Goal: Task Accomplishment & Management: Manage account settings

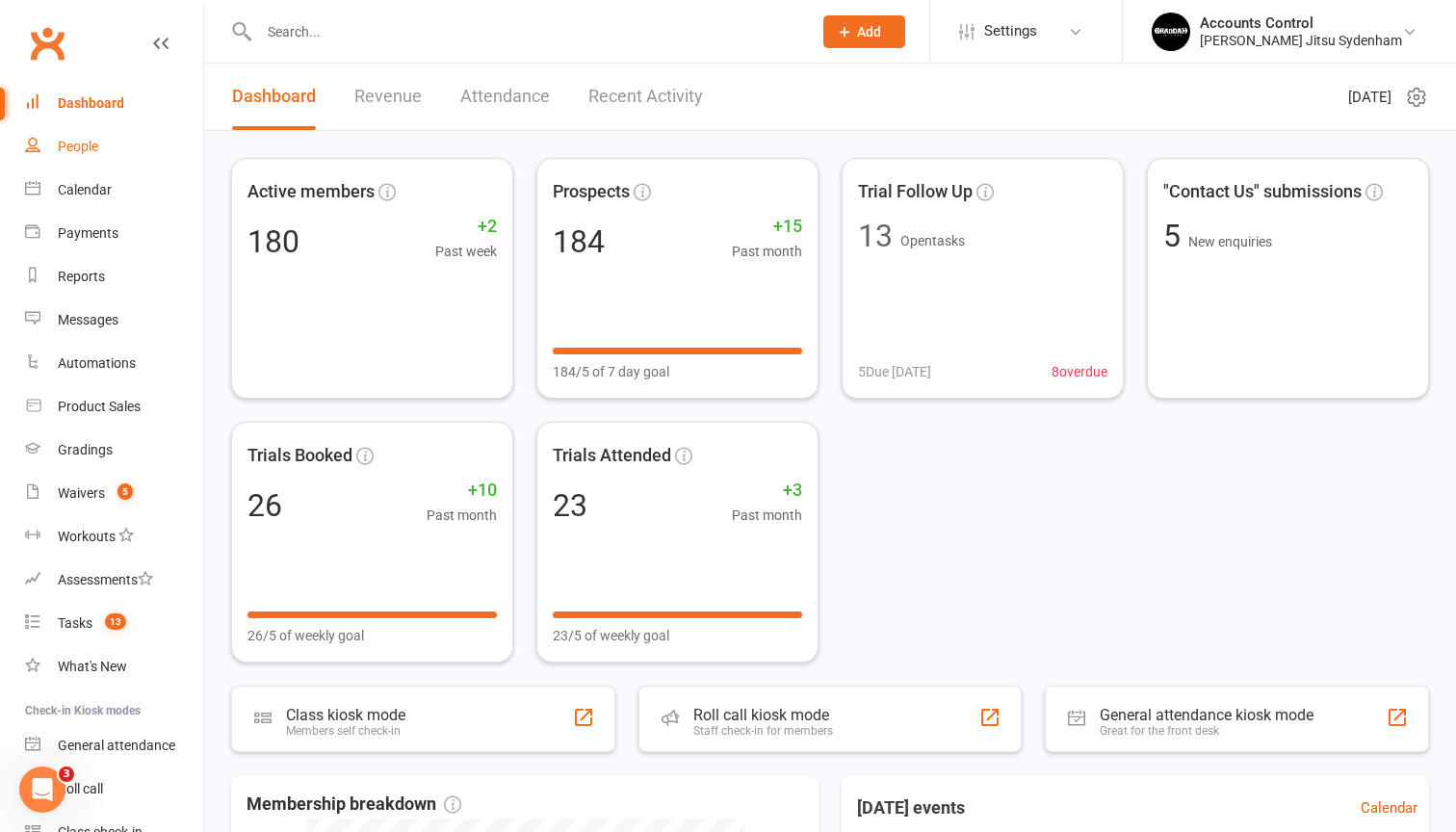
click at [93, 150] on div "People" at bounding box center [78, 146] width 41 height 15
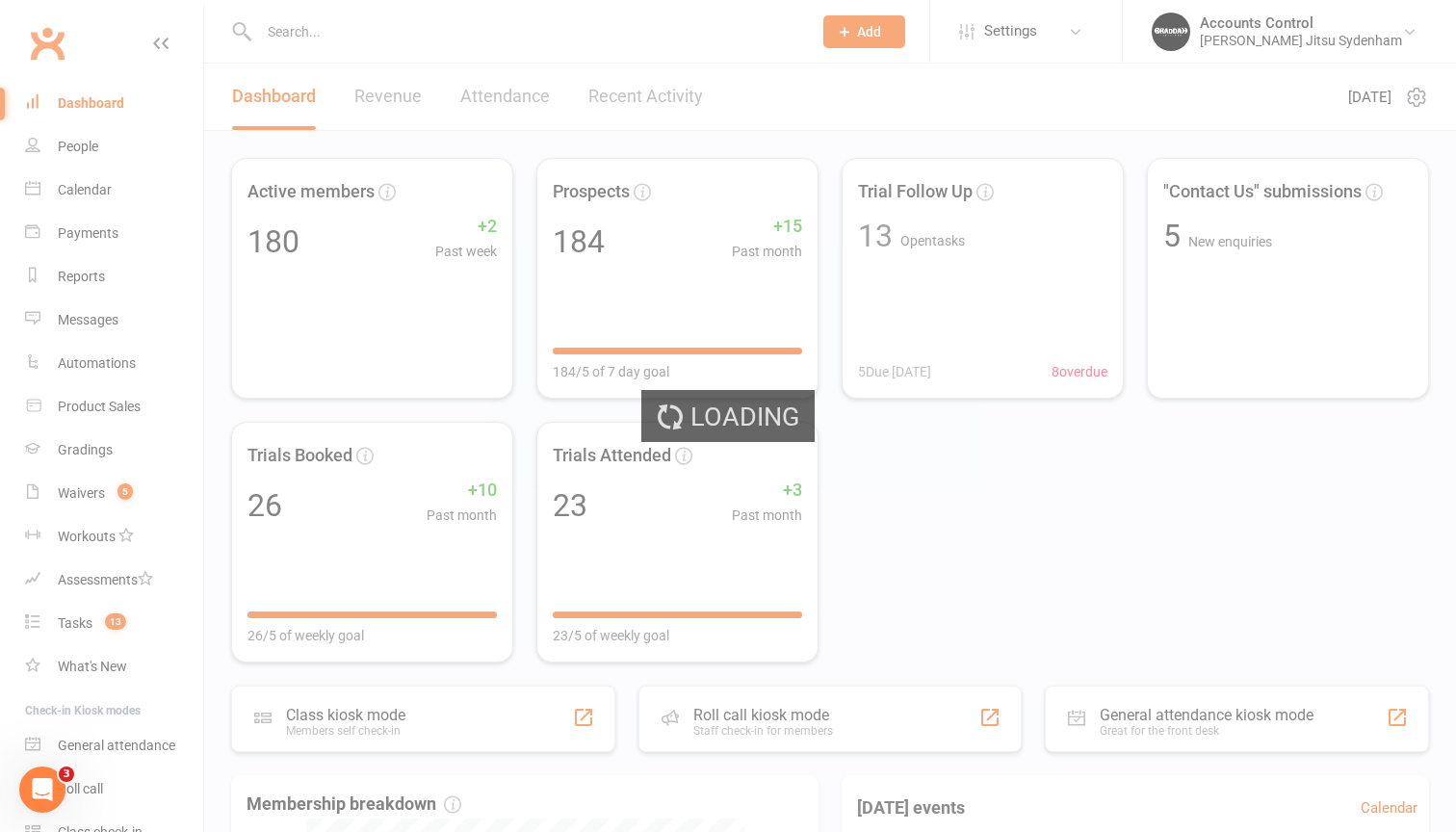
select select "100"
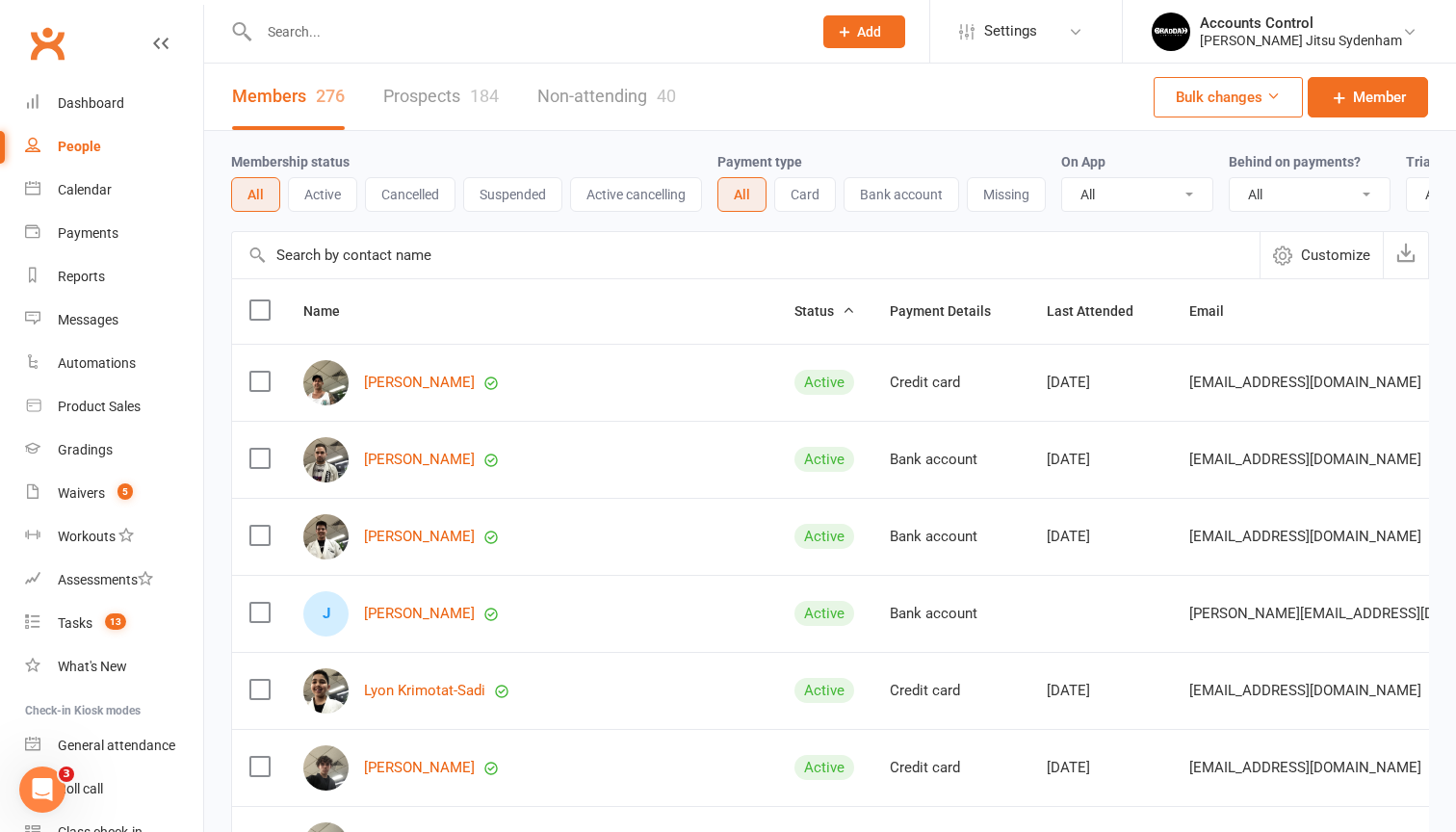
click at [390, 260] on input "text" at bounding box center [746, 255] width 1027 height 46
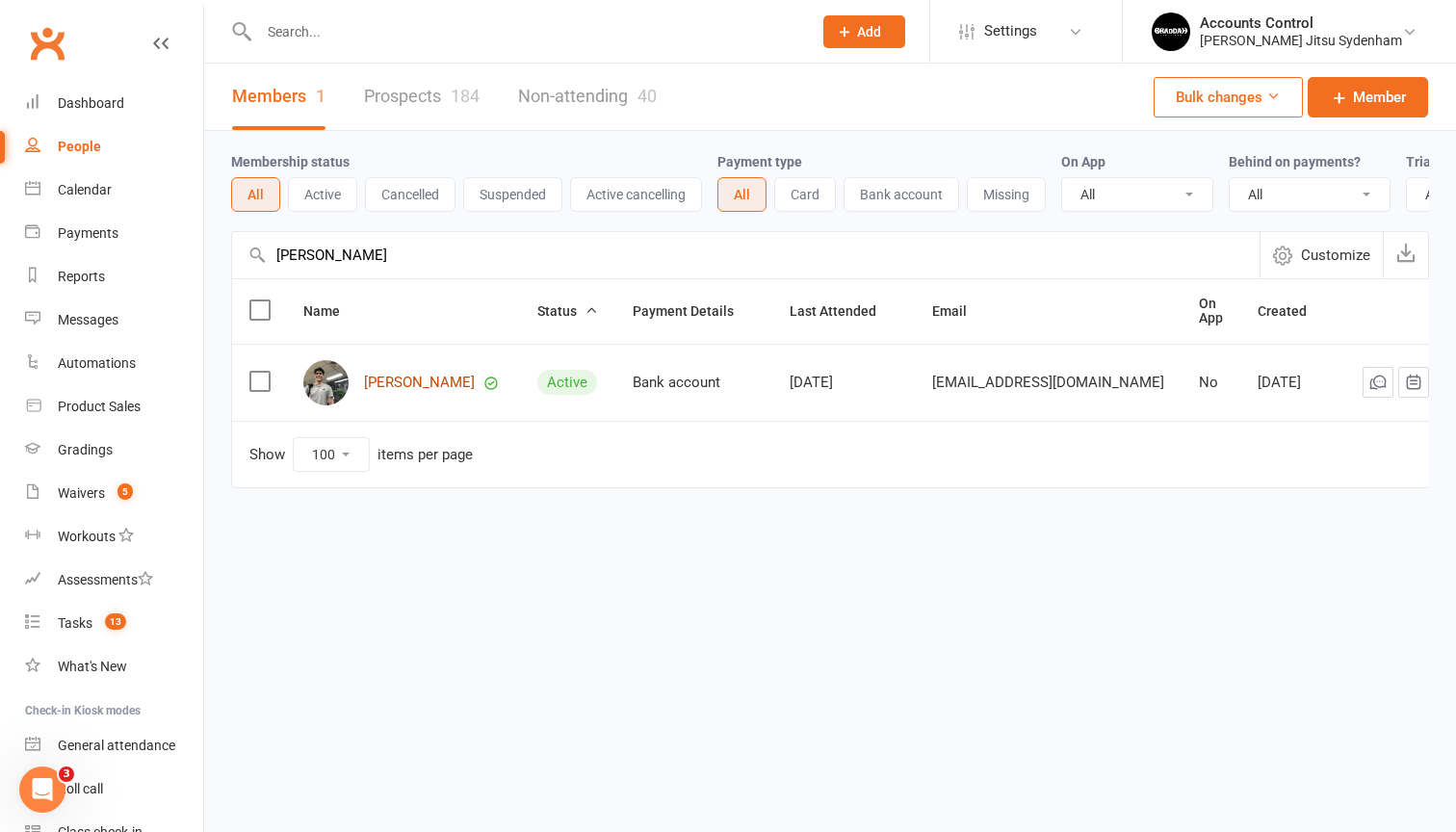
type input "[PERSON_NAME]"
click at [415, 377] on link "[PERSON_NAME]" at bounding box center [419, 382] width 110 height 16
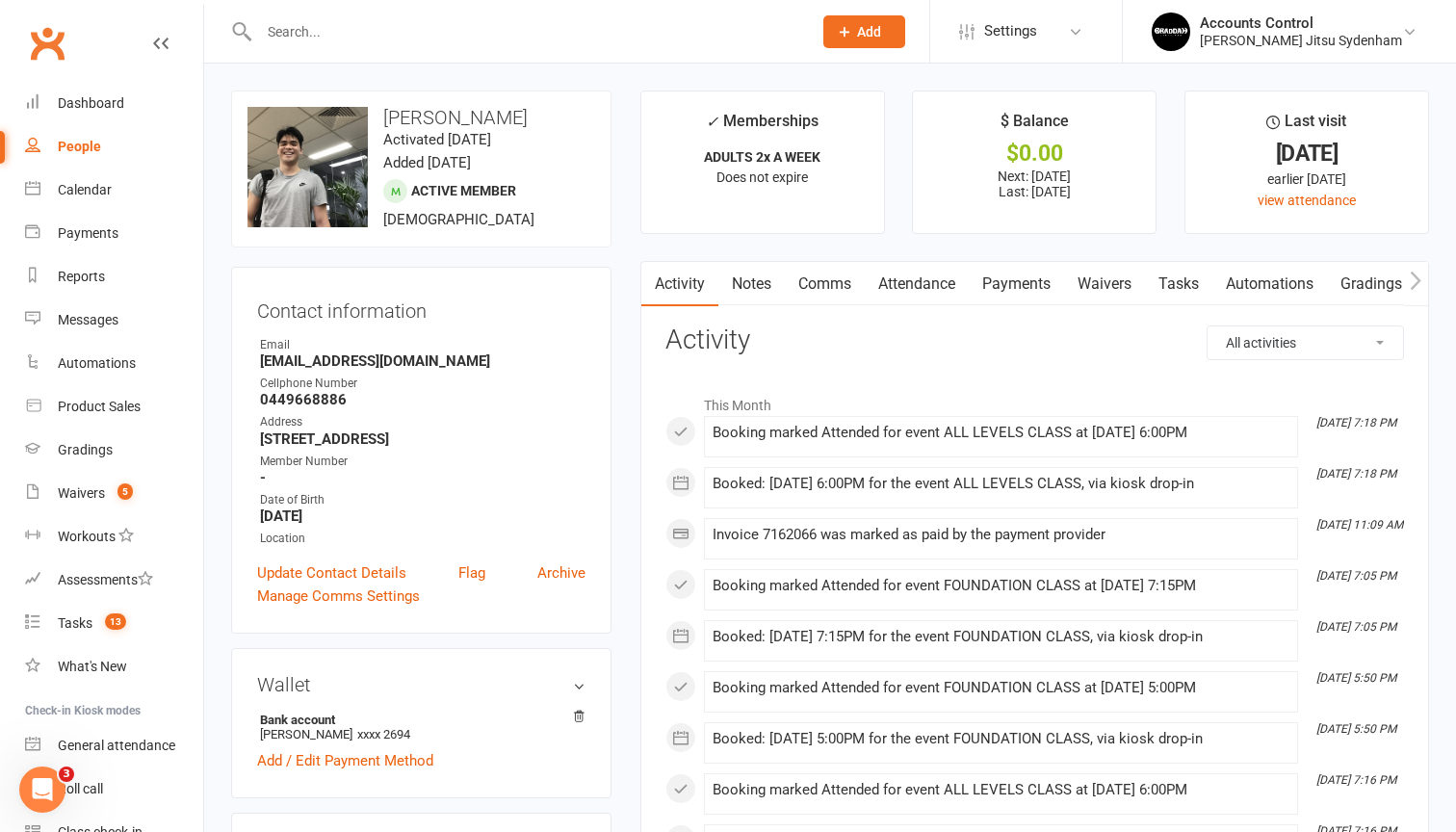
click at [1118, 294] on link "Waivers" at bounding box center [1105, 284] width 81 height 45
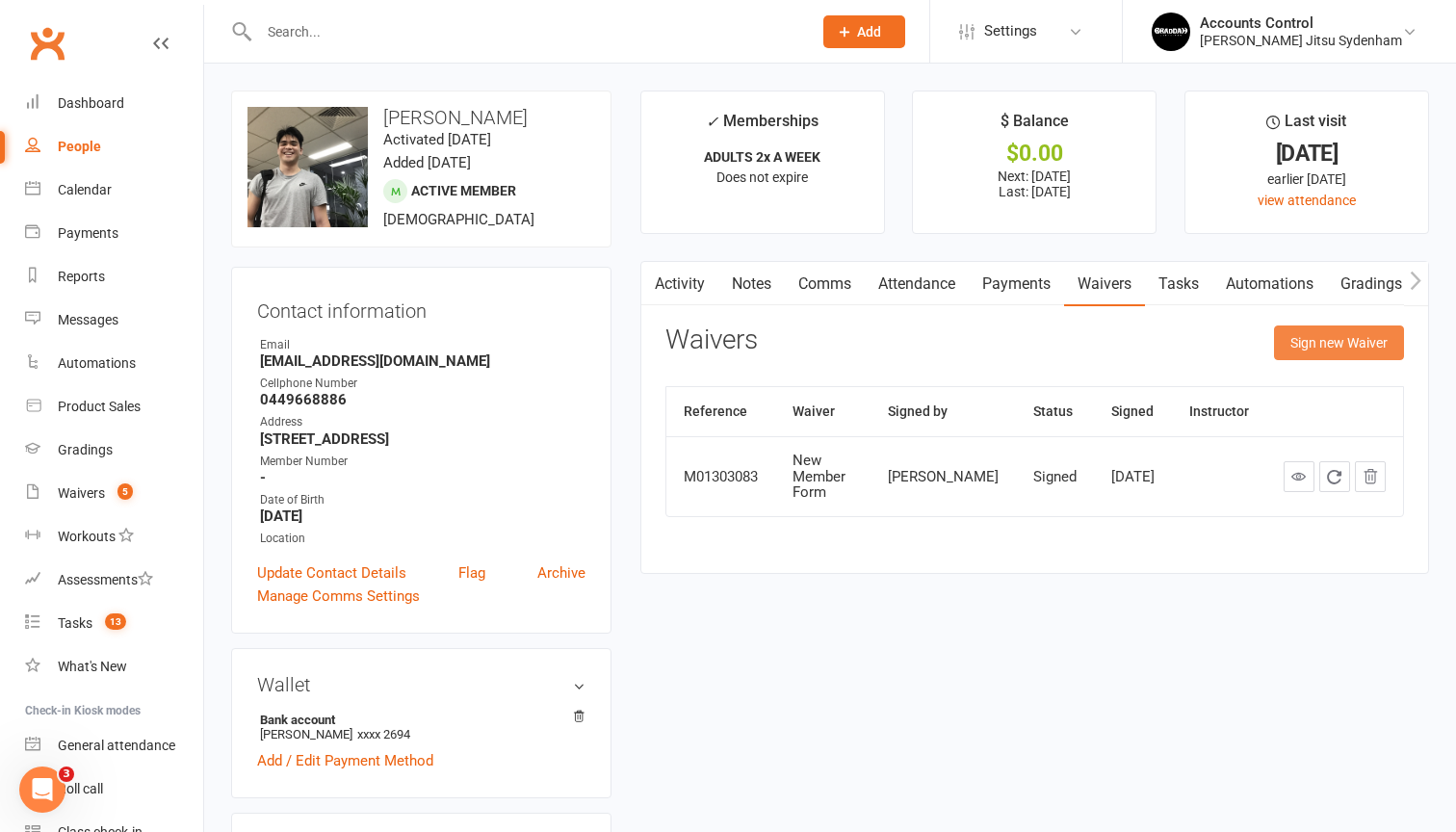
click at [1347, 344] on button "Sign new Waiver" at bounding box center [1339, 342] width 130 height 35
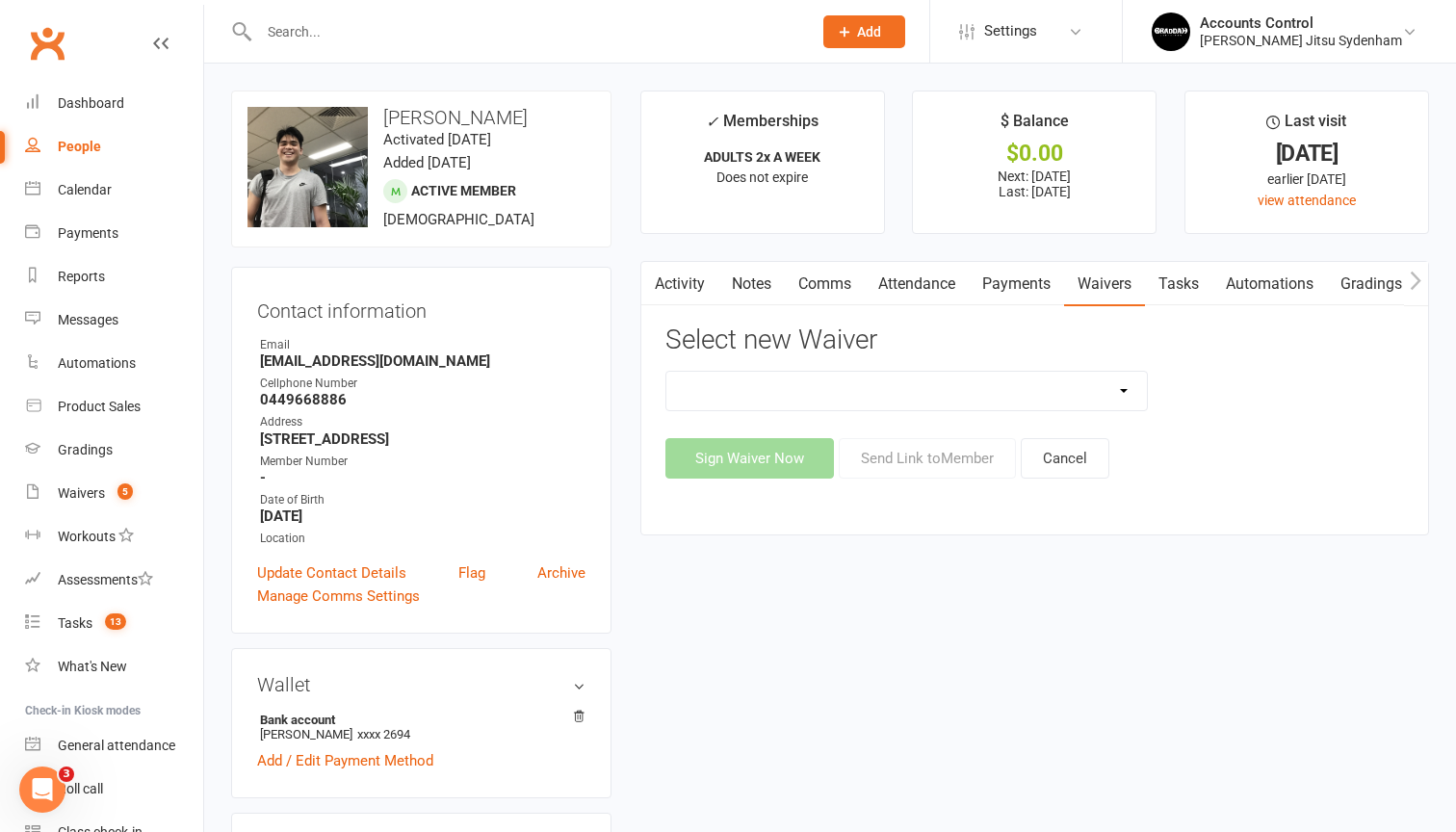
select select "13588"
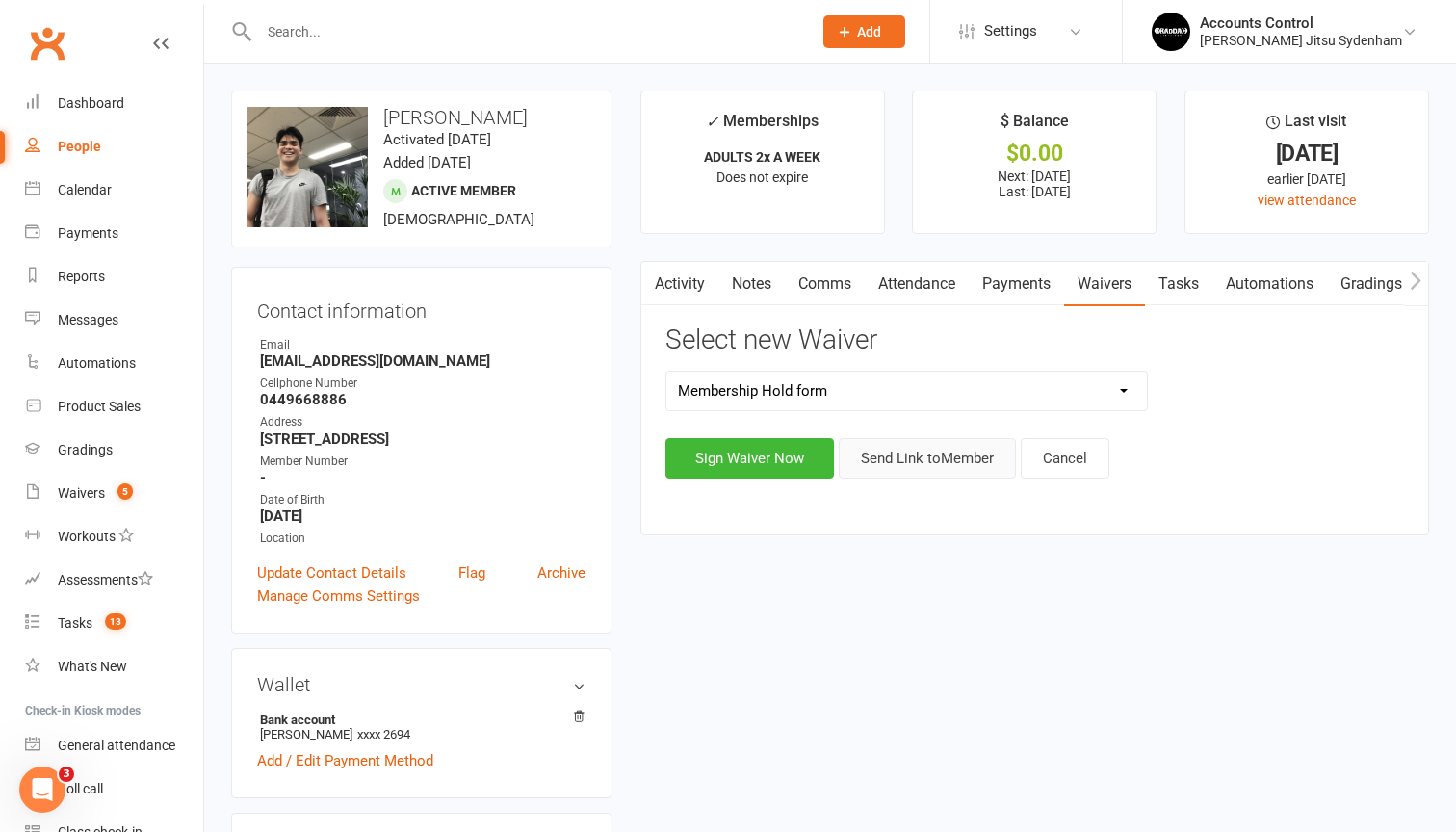
click at [985, 452] on button "Send Link to Member" at bounding box center [927, 459] width 177 height 41
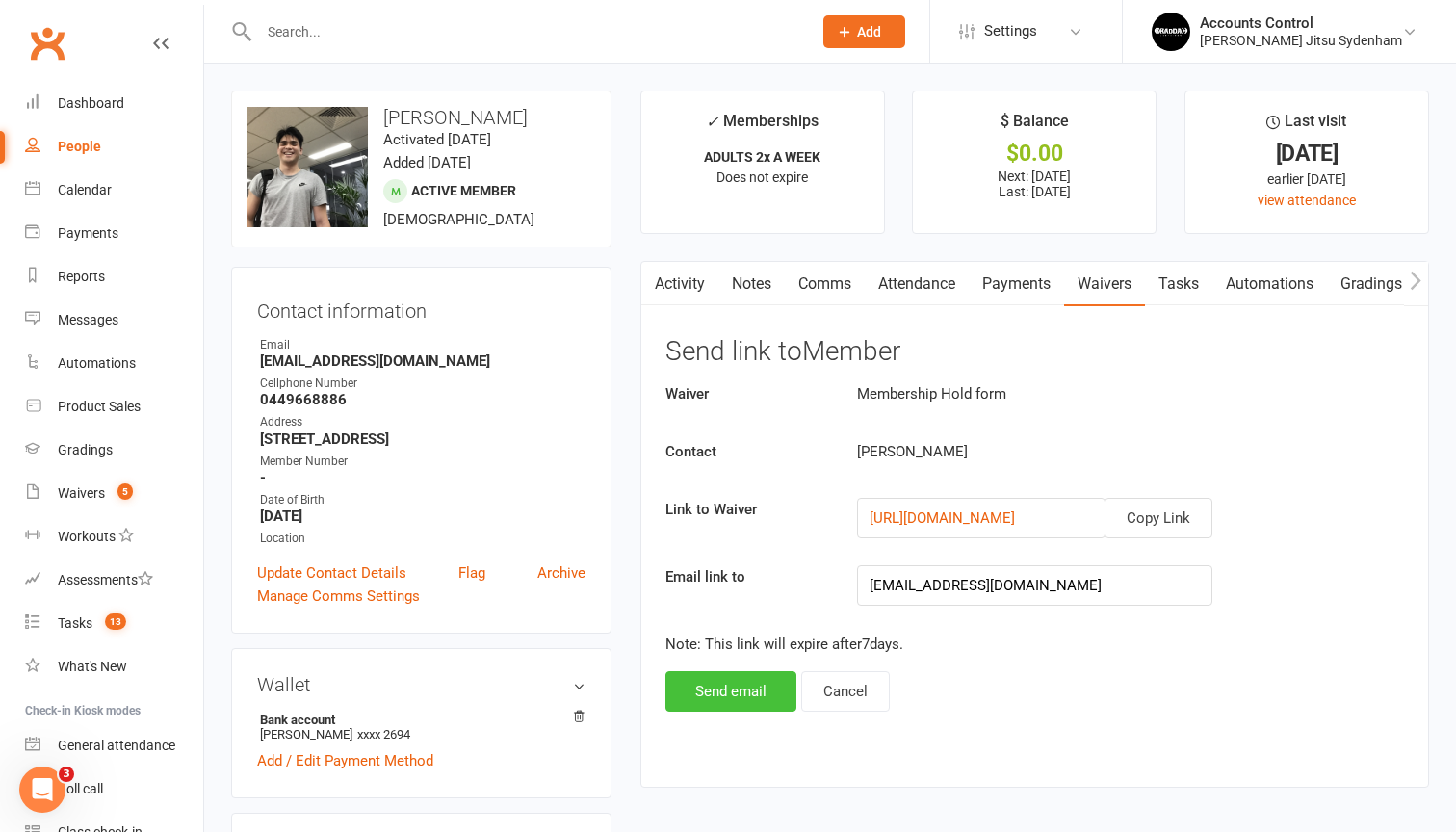
click at [755, 696] on button "Send email" at bounding box center [730, 692] width 131 height 41
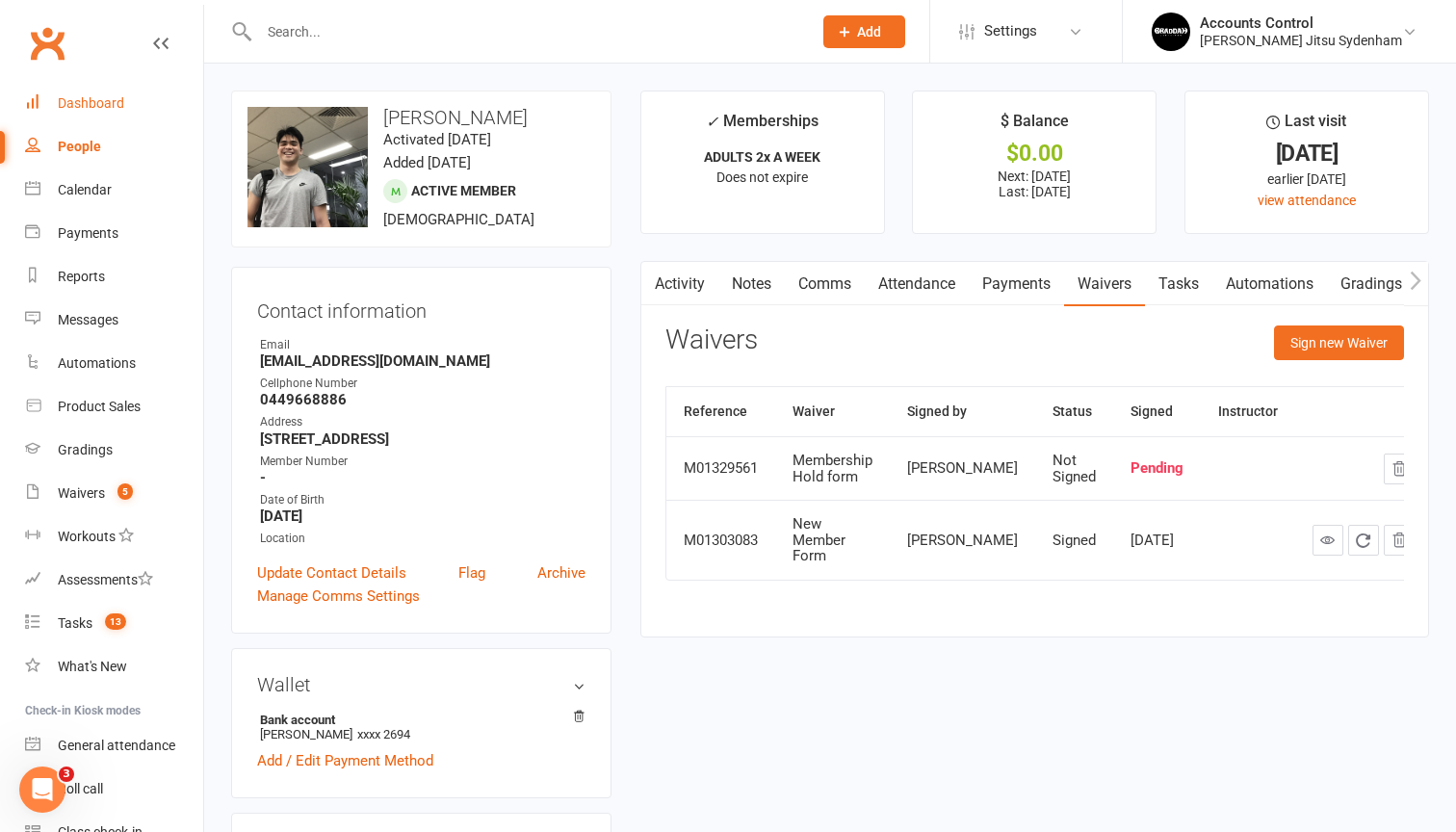
click at [73, 97] on div "Dashboard" at bounding box center [91, 104] width 67 height 15
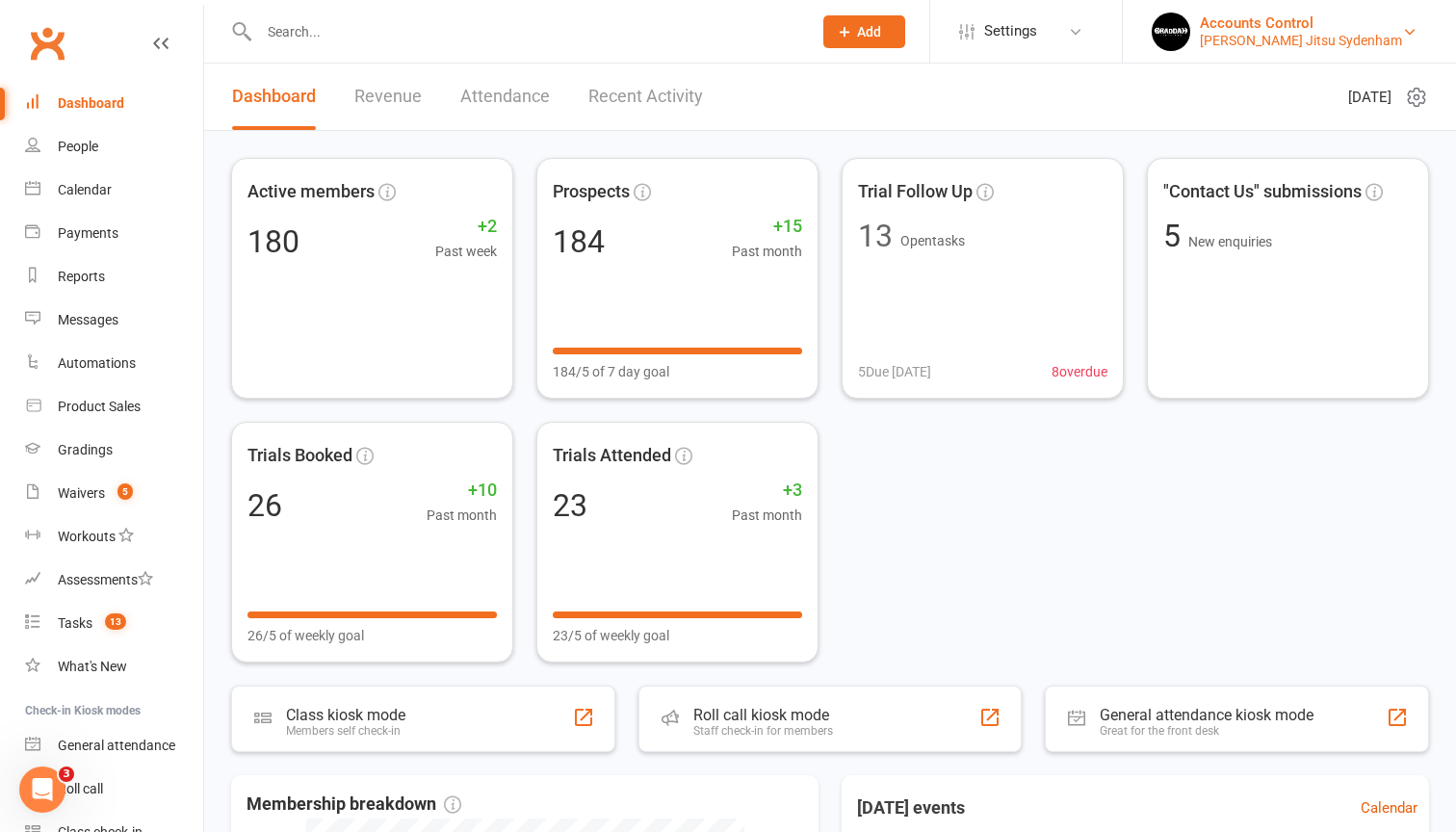
click at [1395, 42] on div "[PERSON_NAME] Jitsu Sydenham" at bounding box center [1300, 41] width 202 height 17
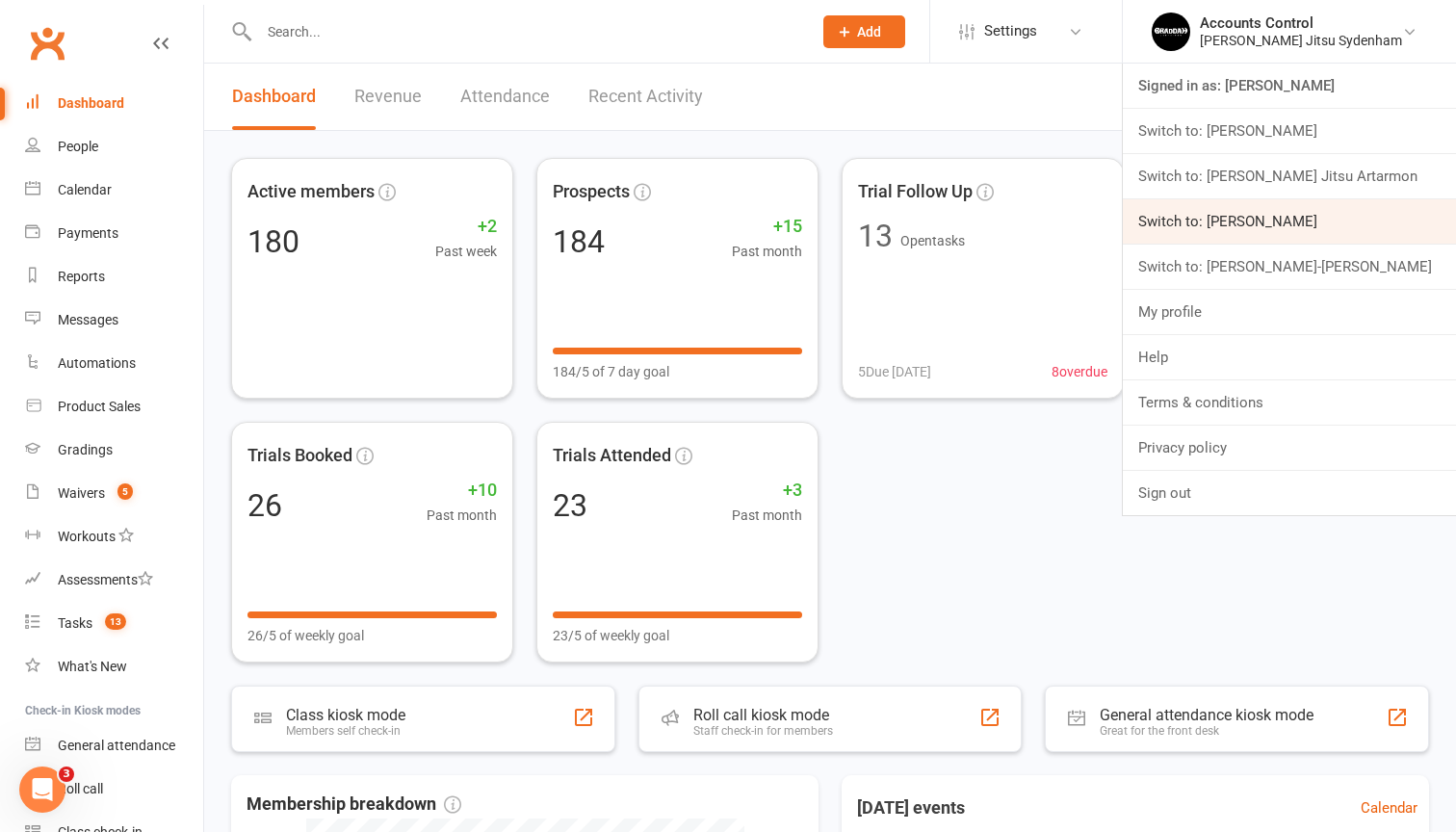
click at [1343, 221] on link "Switch to: [PERSON_NAME]" at bounding box center [1290, 222] width 333 height 45
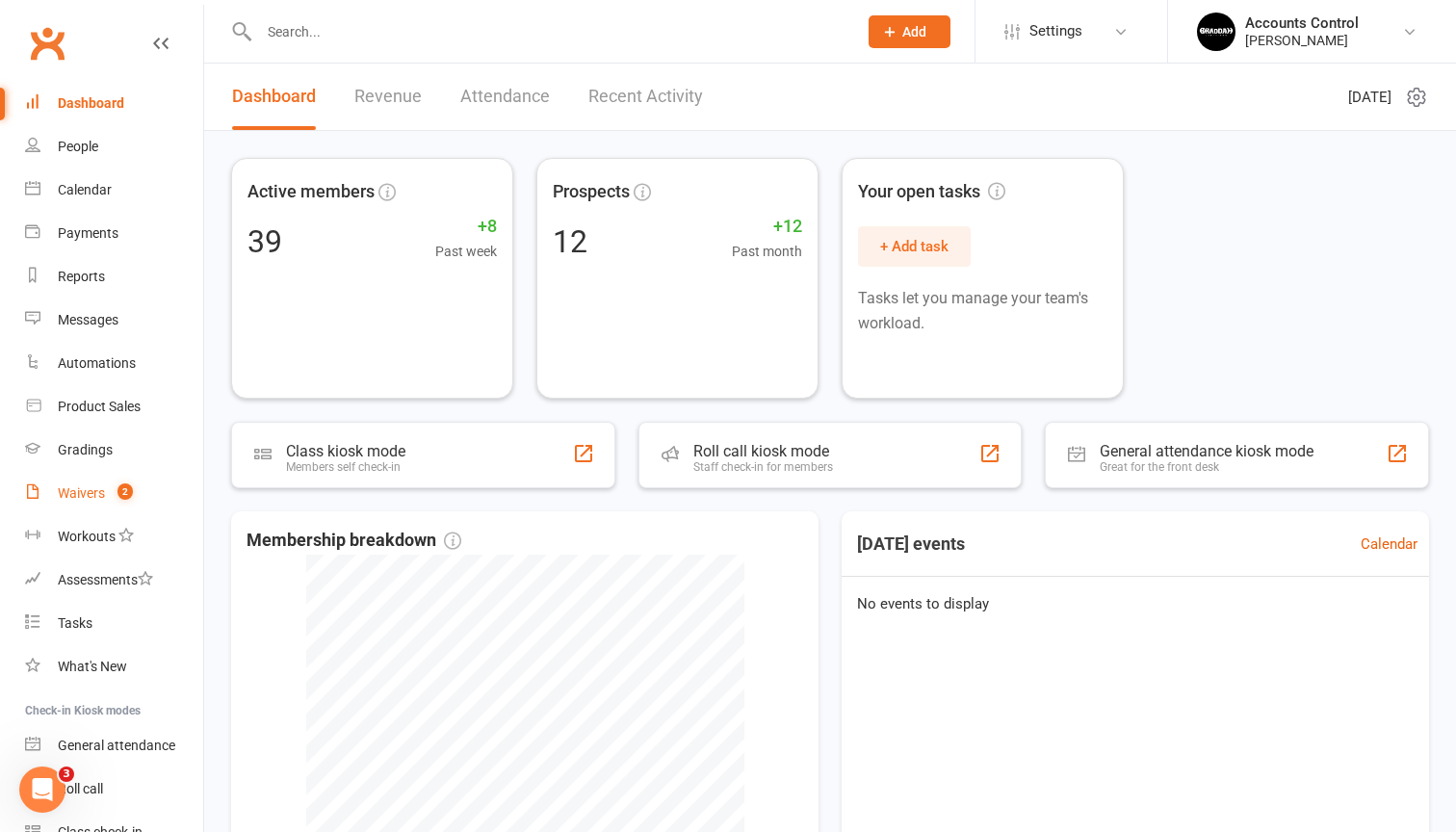
click at [107, 502] on link "Waivers 2" at bounding box center [114, 493] width 178 height 44
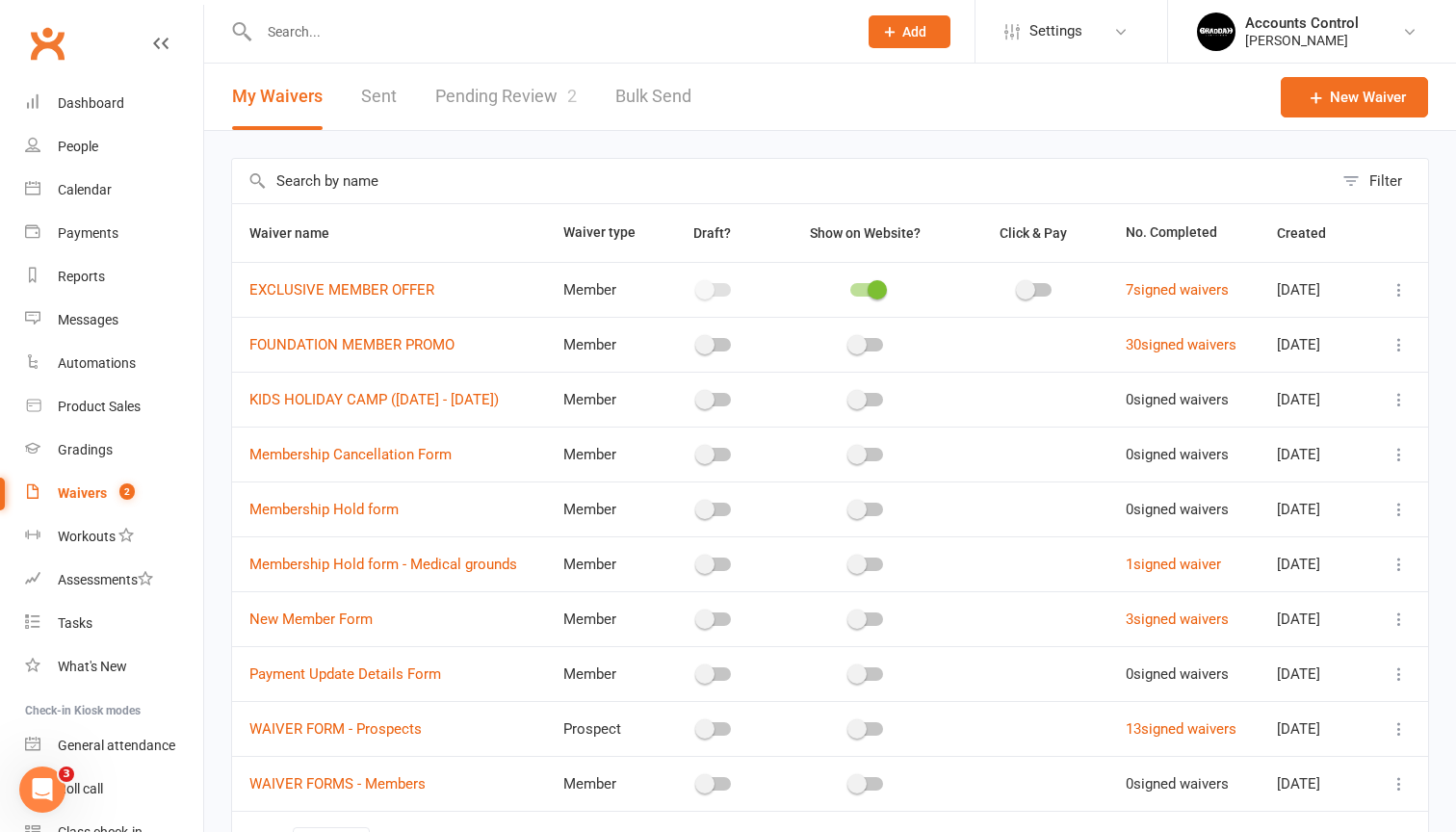
click at [545, 101] on link "Pending Review 2" at bounding box center [506, 97] width 141 height 67
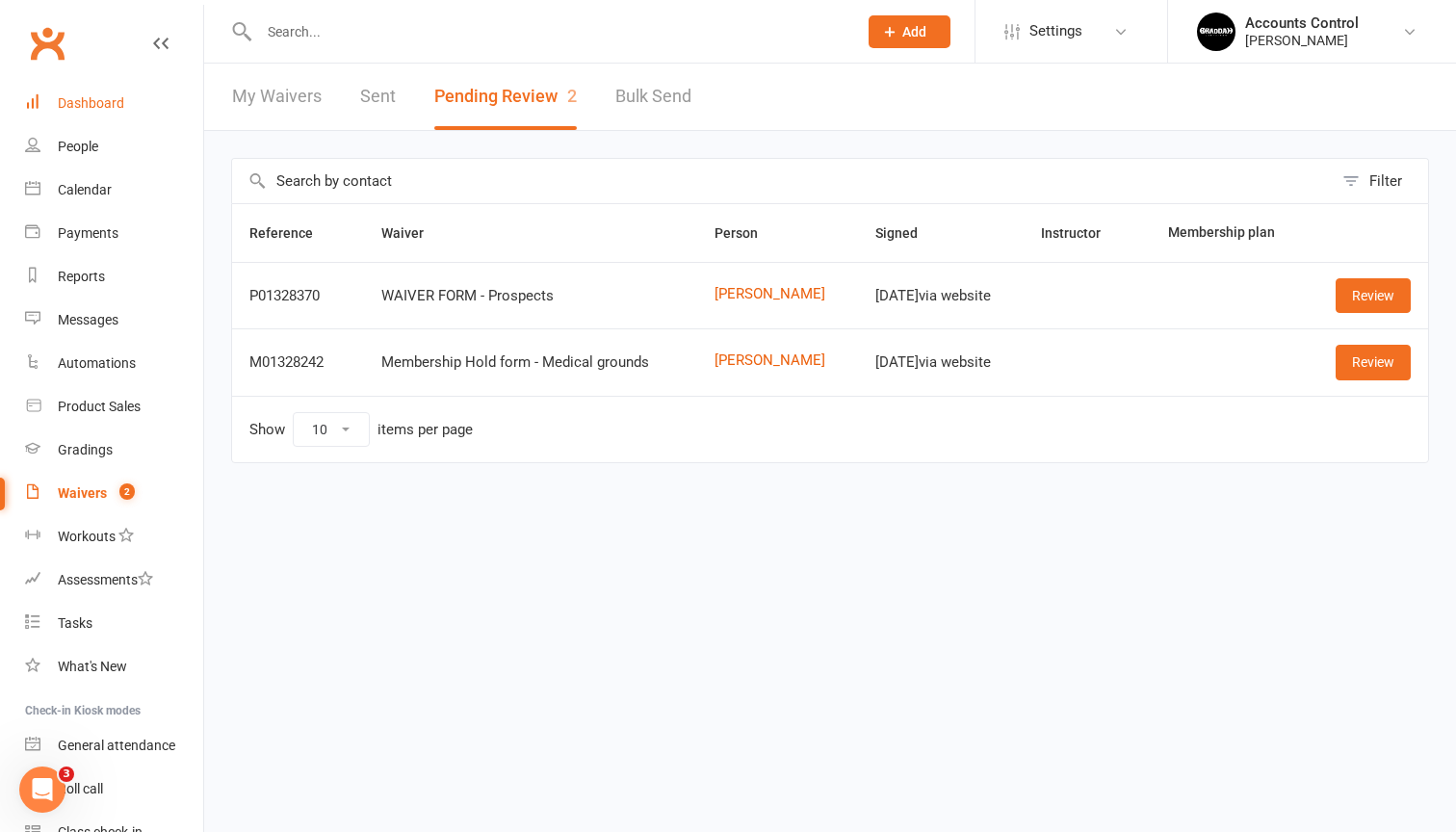
click at [100, 103] on div "Dashboard" at bounding box center [91, 104] width 67 height 15
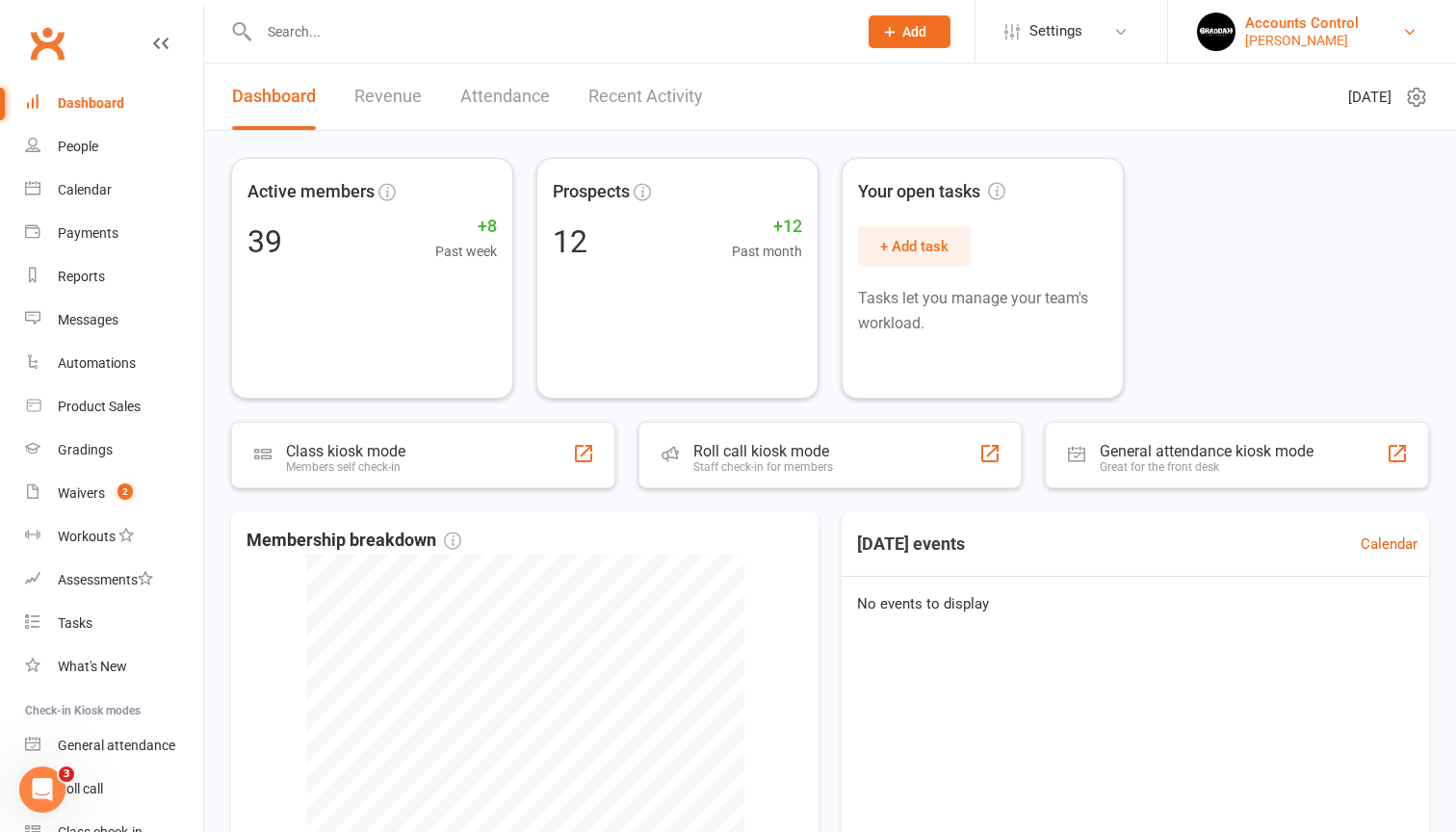
click at [1359, 43] on div "Braddah Jiu Jitsu Maroubra" at bounding box center [1301, 41] width 113 height 17
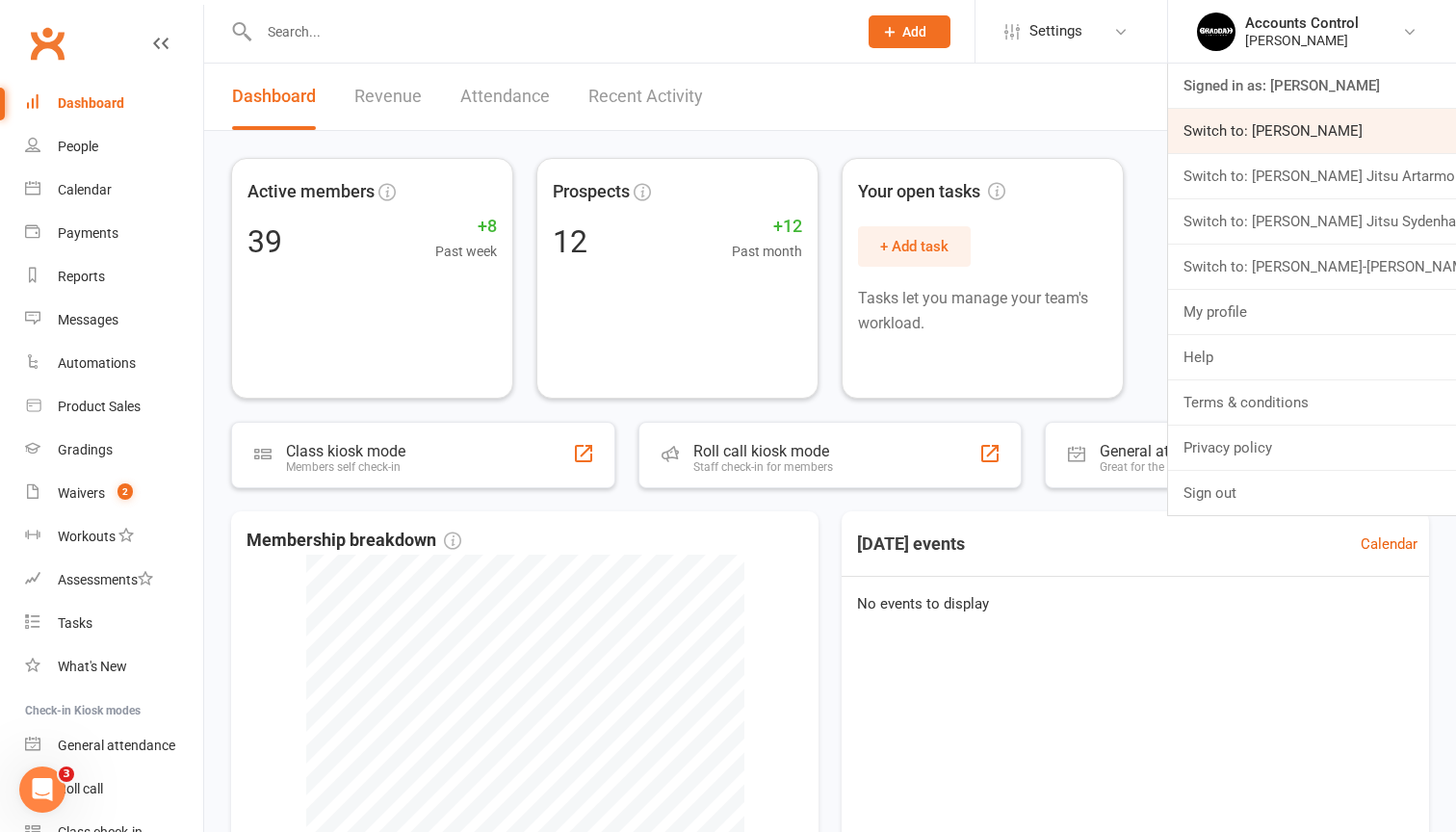
click at [1327, 138] on link "Switch to: [PERSON_NAME]" at bounding box center [1313, 131] width 288 height 45
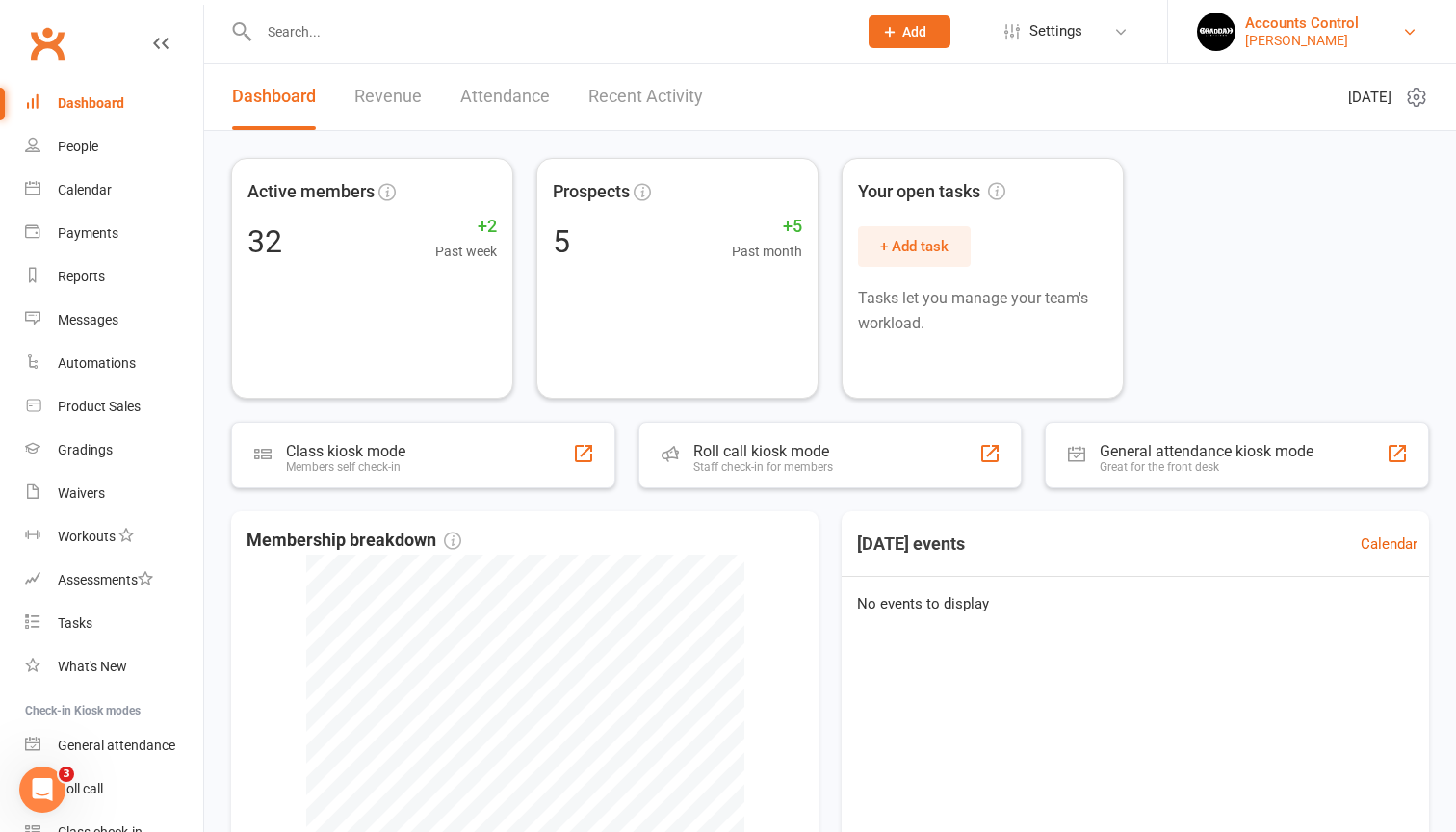
click at [1385, 44] on link "Accounts Control Braddah Eastwood" at bounding box center [1312, 32] width 230 height 39
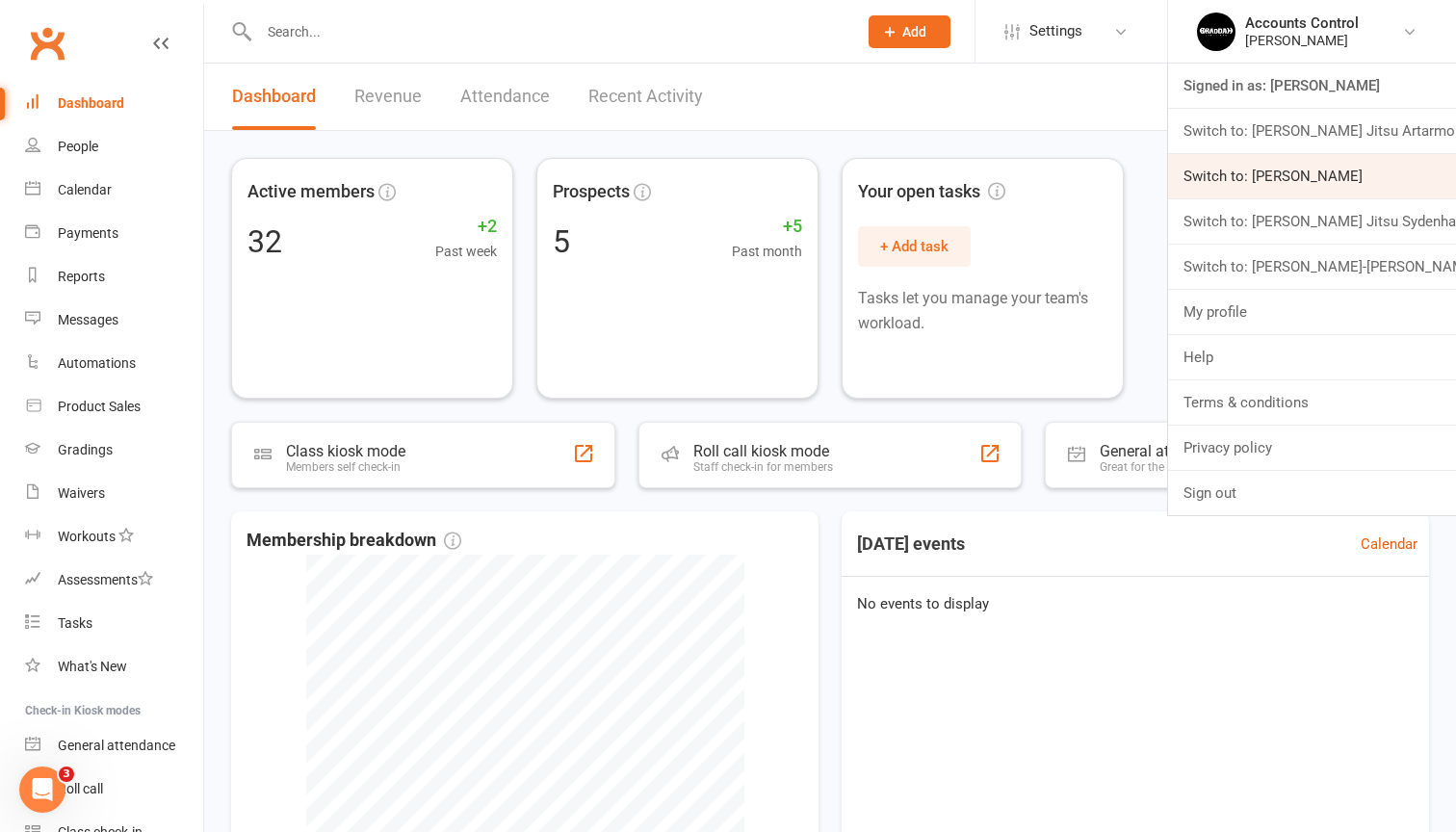
click at [1337, 179] on link "Switch to: Braddah Jiu Jitsu Maroubra" at bounding box center [1313, 176] width 288 height 45
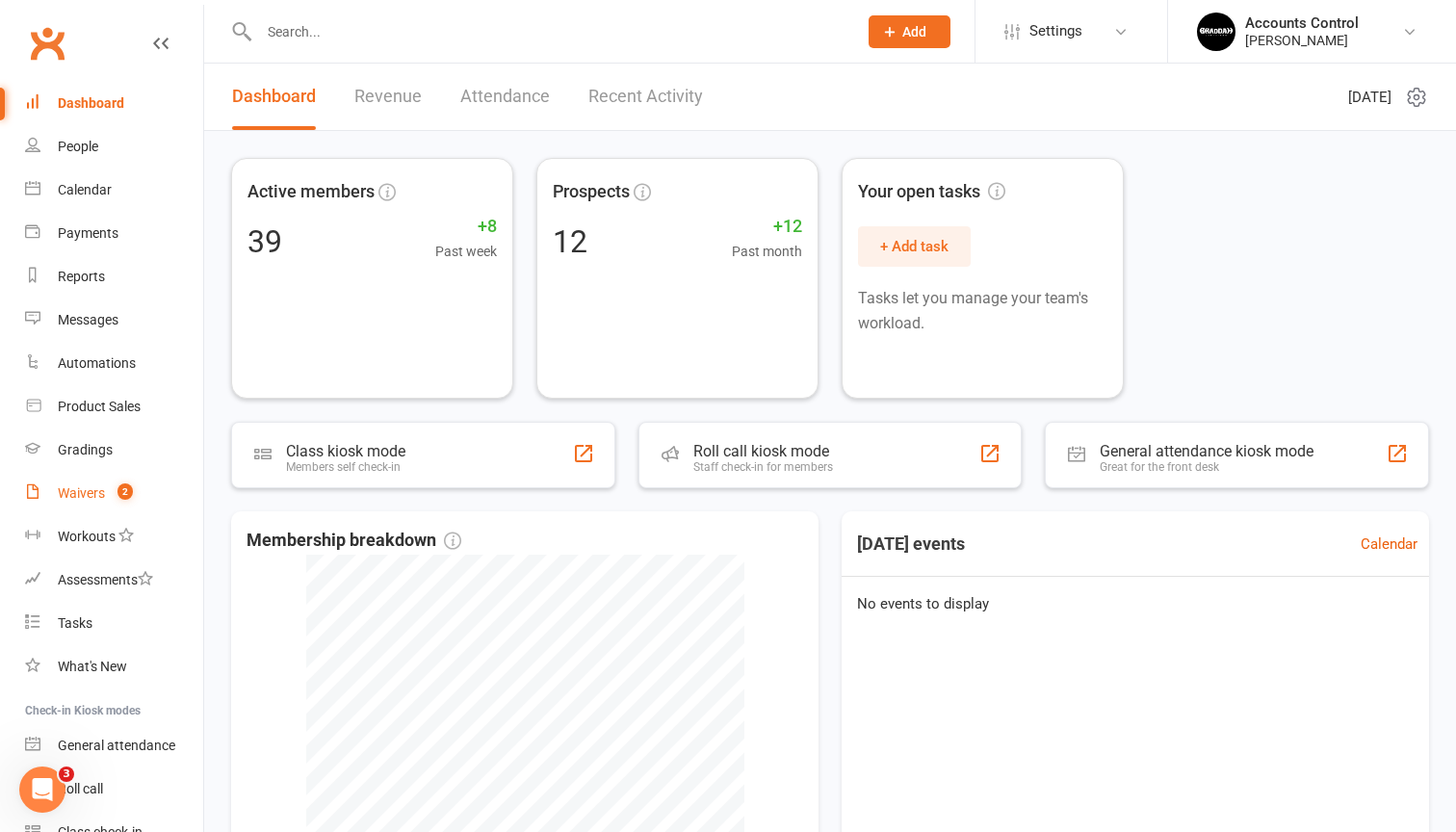
click at [118, 492] on span "2" at bounding box center [125, 491] width 15 height 16
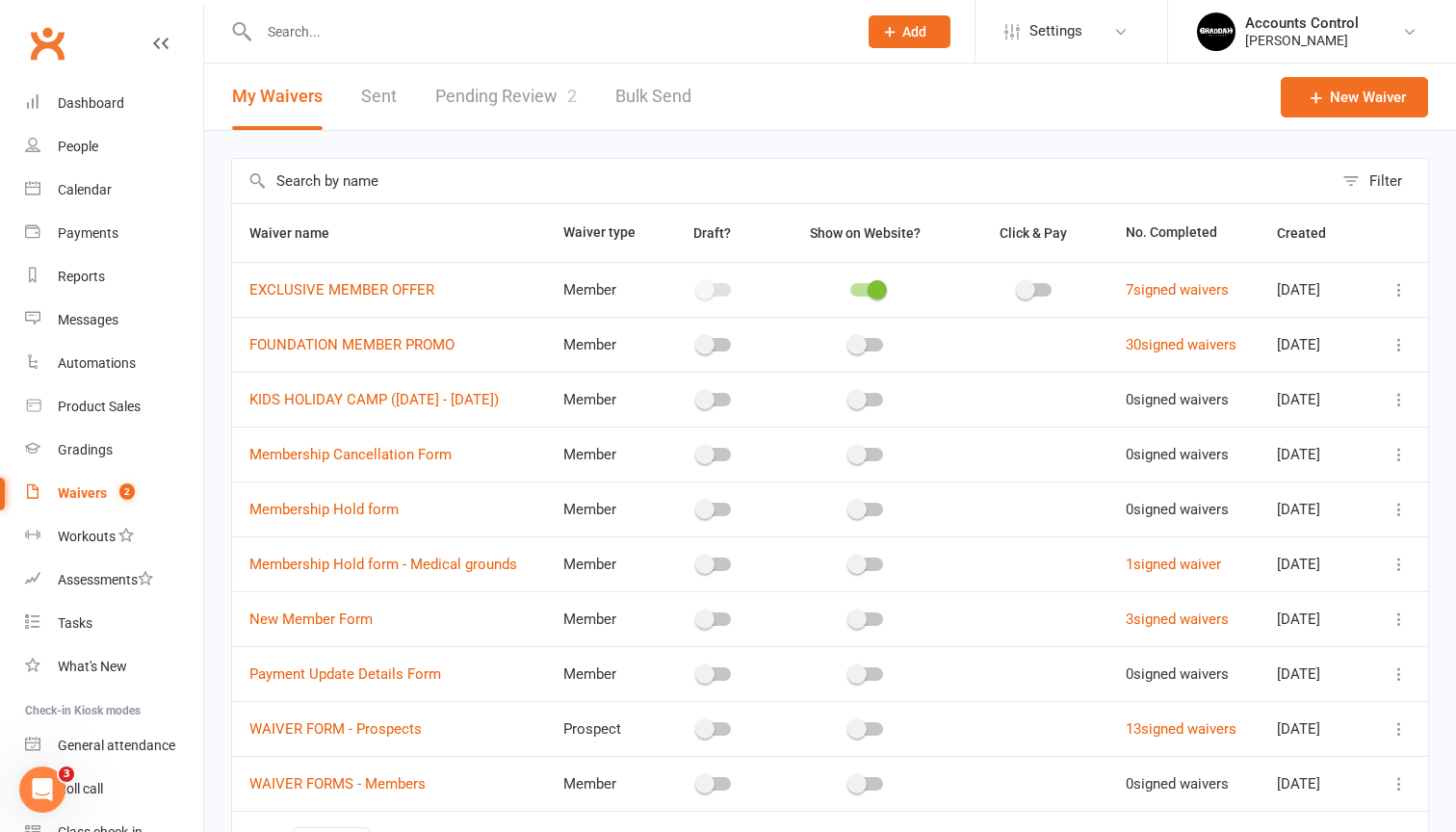
click at [489, 101] on link "Pending Review 2" at bounding box center [506, 97] width 141 height 67
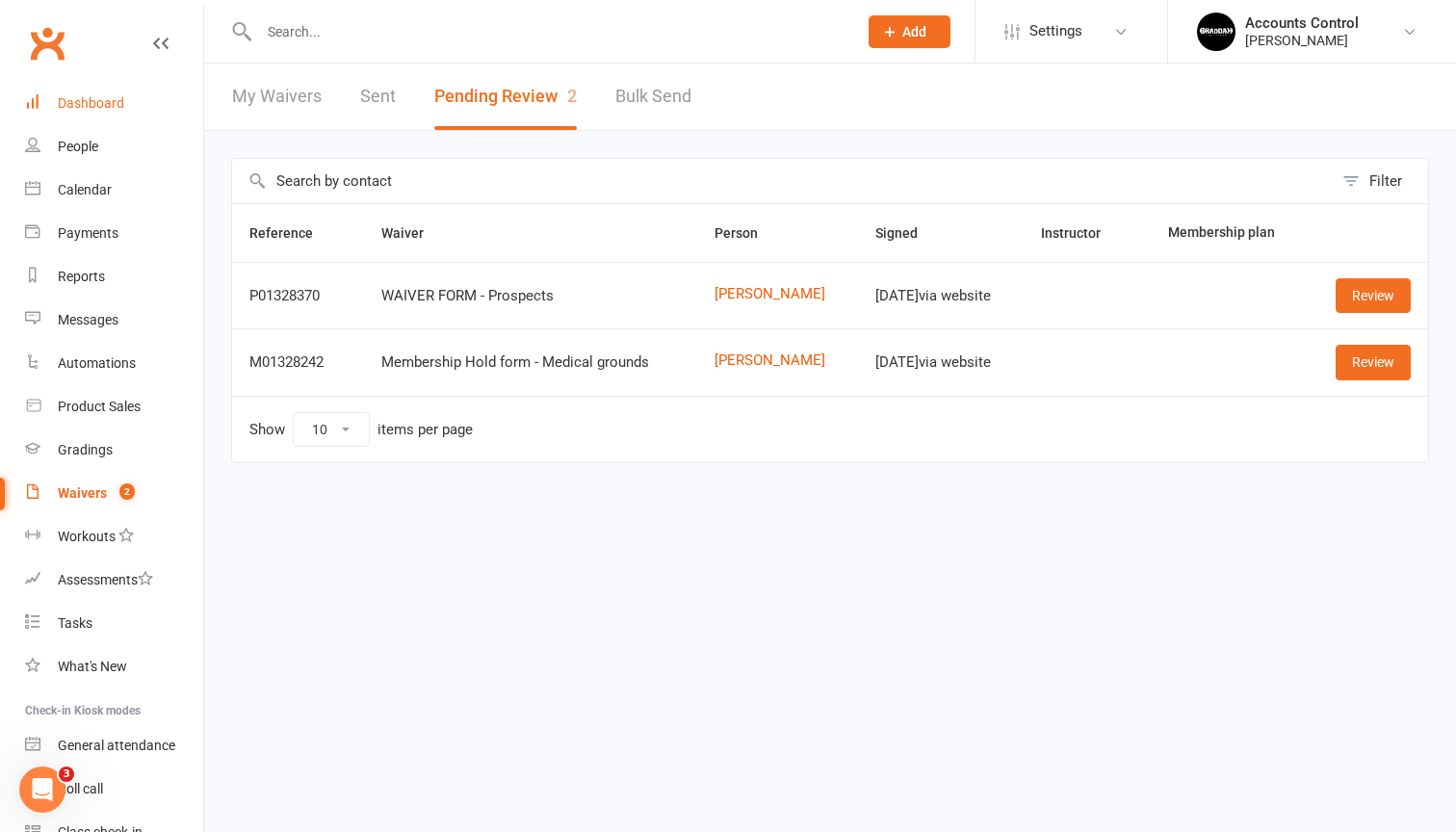
click at [67, 103] on div "Dashboard" at bounding box center [91, 104] width 67 height 15
